Goal: Information Seeking & Learning: Check status

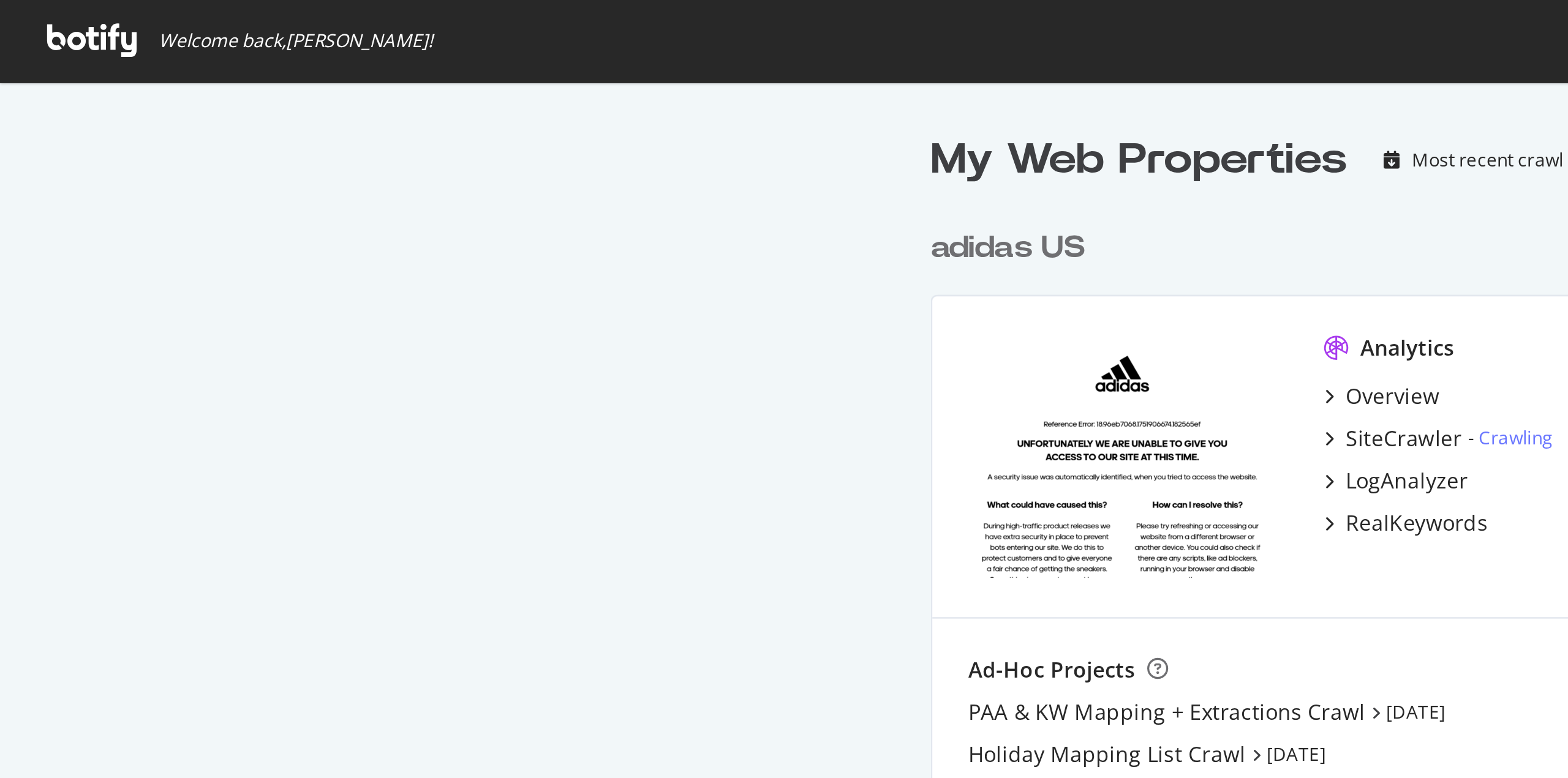
scroll to position [544, 653]
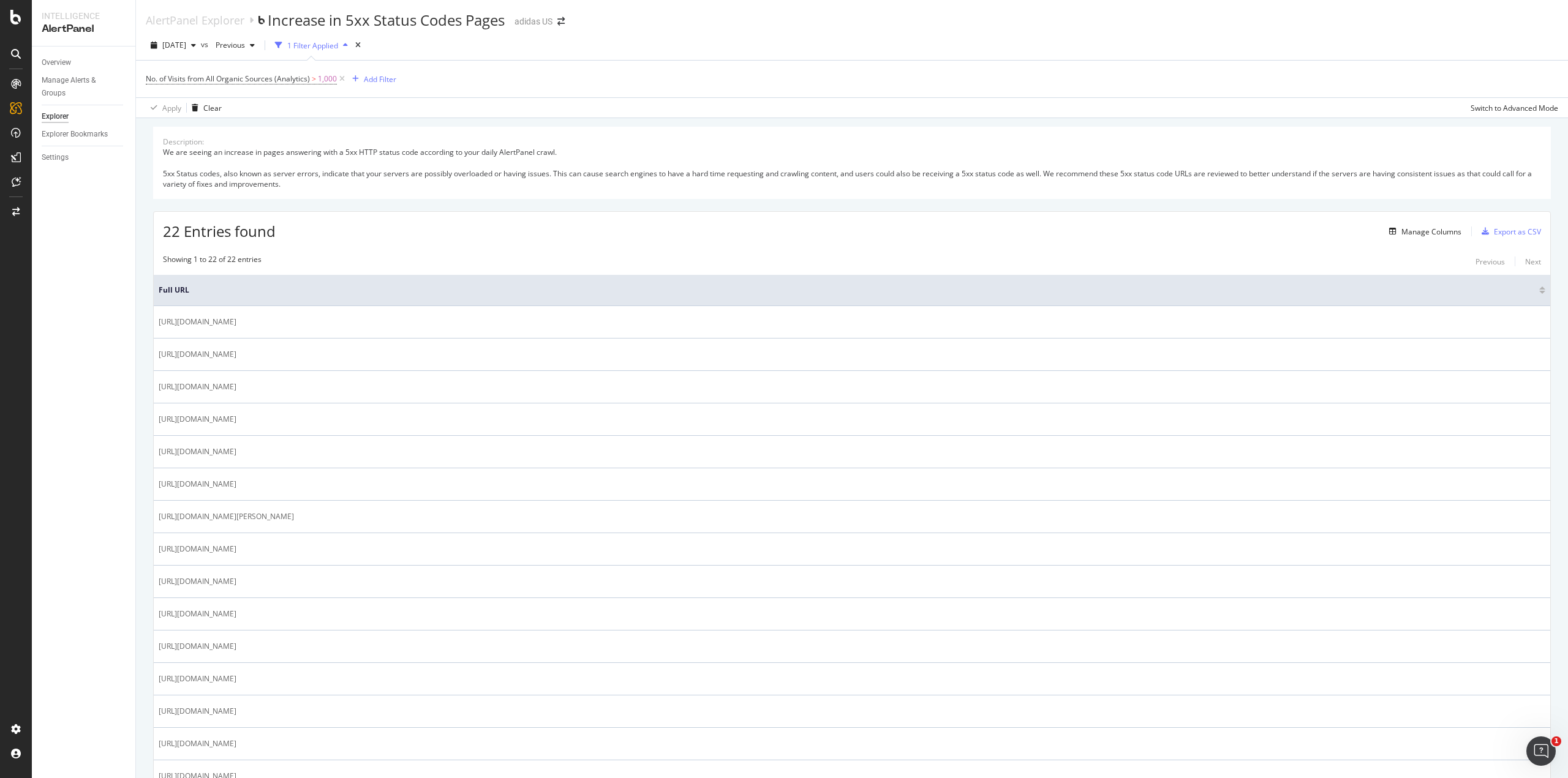
scroll to position [245, 0]
